Goal: Check status: Check status

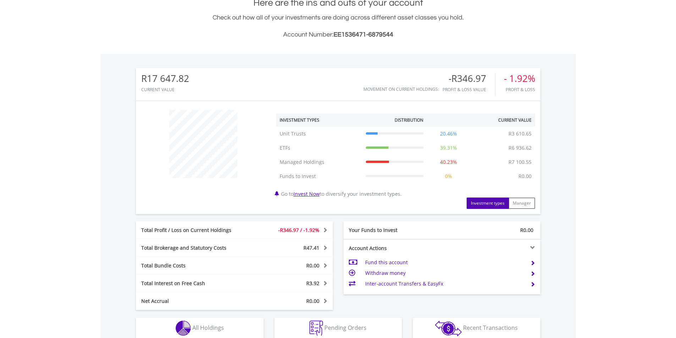
scroll to position [68, 135]
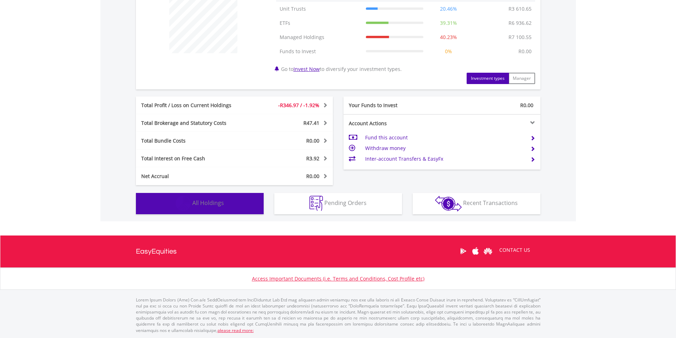
click at [257, 208] on button "Holdings All Holdings" at bounding box center [200, 203] width 128 height 21
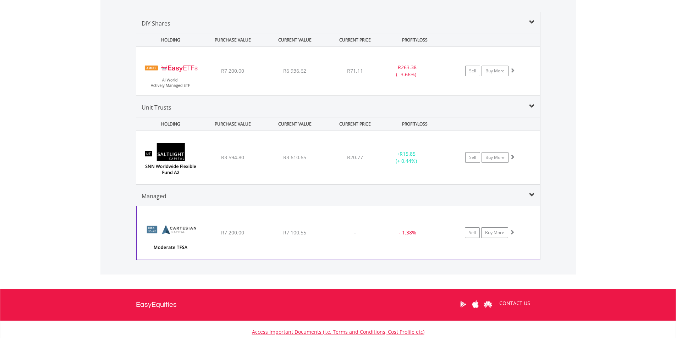
scroll to position [498, 0]
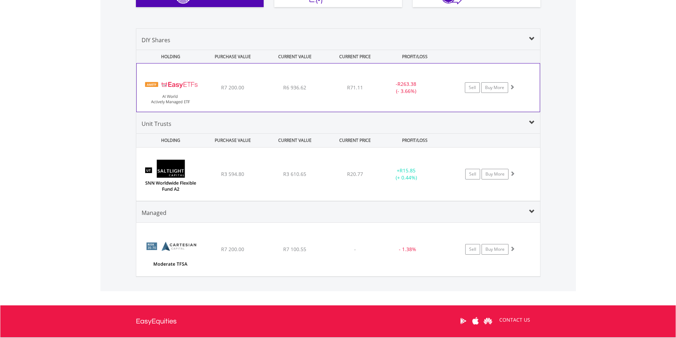
click at [368, 84] on div "﻿ EasyETFs AI World Actively Managed ETF R7 200.00 R6 936.62 R71.11 - R263.38 (…" at bounding box center [338, 88] width 403 height 48
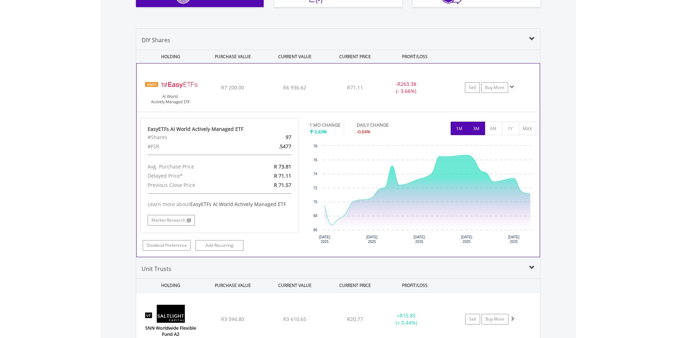
click at [479, 129] on button "3M" at bounding box center [476, 128] width 17 height 13
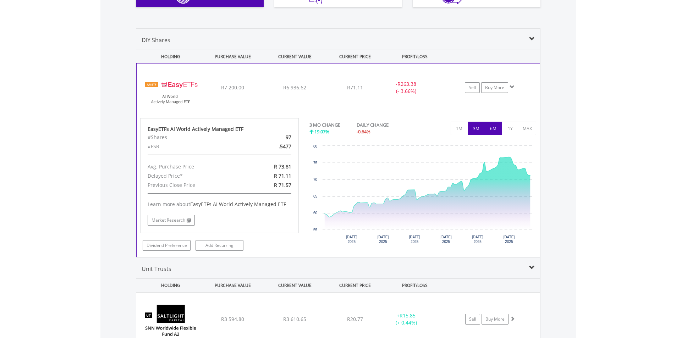
click at [493, 130] on button "6M" at bounding box center [493, 128] width 17 height 13
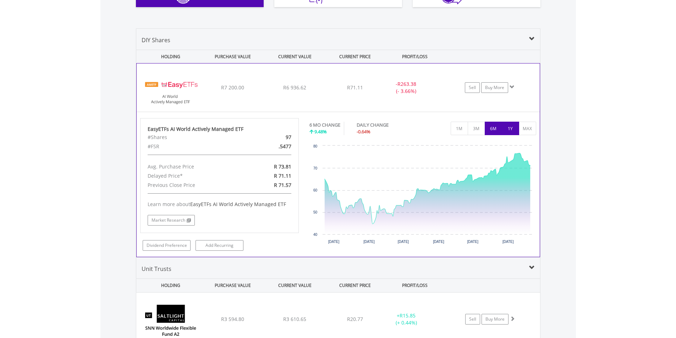
click at [516, 131] on button "1Y" at bounding box center [510, 128] width 17 height 13
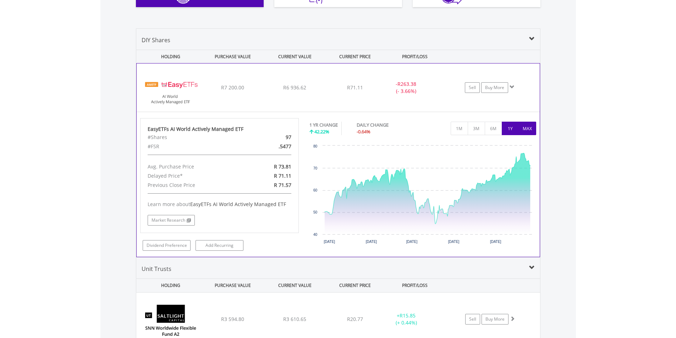
click at [528, 133] on button "MAX" at bounding box center [527, 128] width 17 height 13
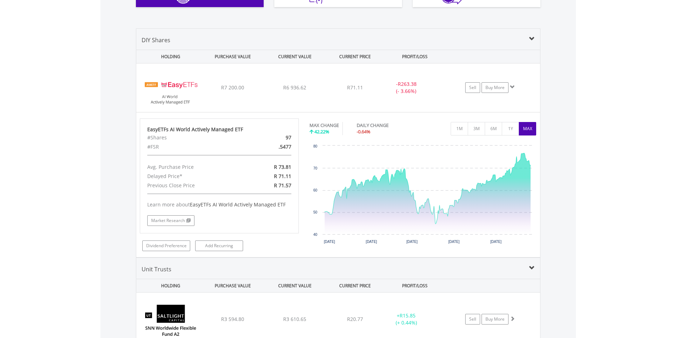
click at [557, 101] on div "Value View Share View DIY Shares HOLDING PURCHASE VALUE CURRENT VALUE CURRENT P…" at bounding box center [337, 225] width 475 height 422
click at [532, 37] on span at bounding box center [532, 39] width 6 height 6
